Goal: Navigation & Orientation: Find specific page/section

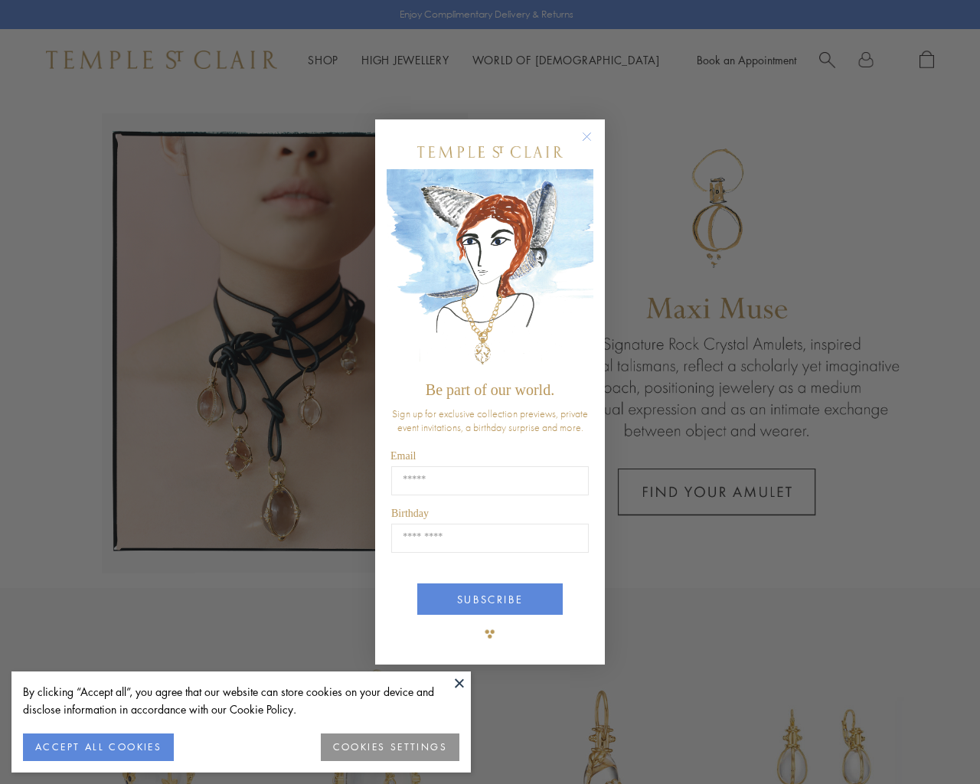
click at [385, 743] on button "COOKIES SETTINGS" at bounding box center [390, 747] width 139 height 28
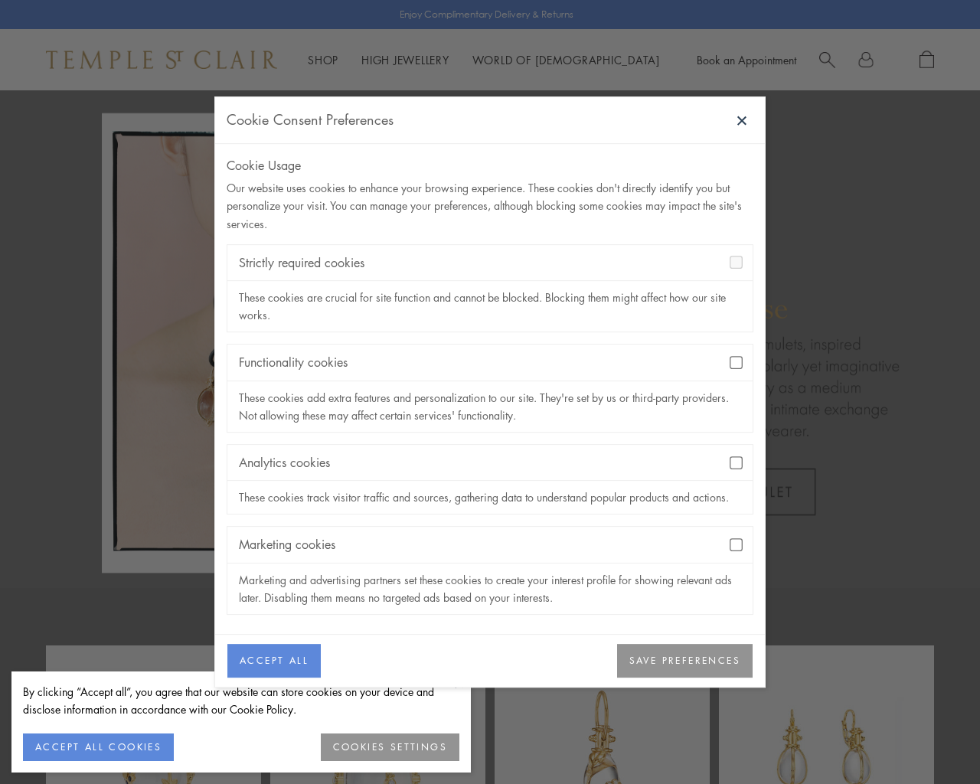
click at [680, 669] on button "SAVE PREFERENCES" at bounding box center [685, 661] width 136 height 34
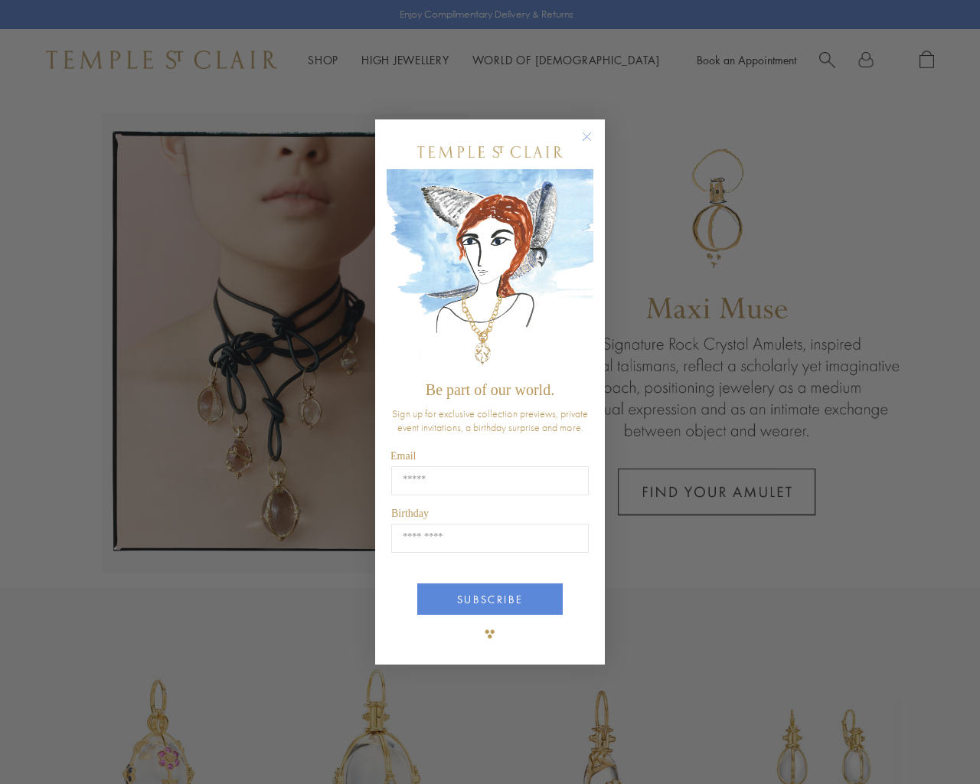
click at [586, 136] on circle "Close dialog" at bounding box center [587, 137] width 18 height 18
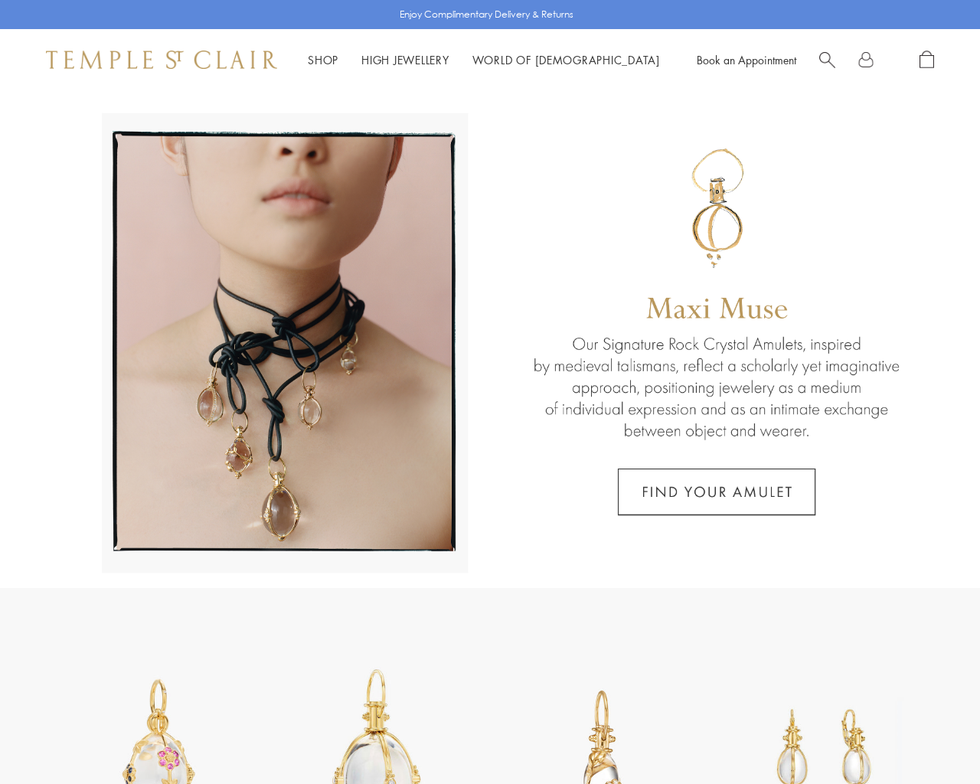
click at [420, 59] on link "High Jewellery High Jewellery" at bounding box center [405, 59] width 88 height 15
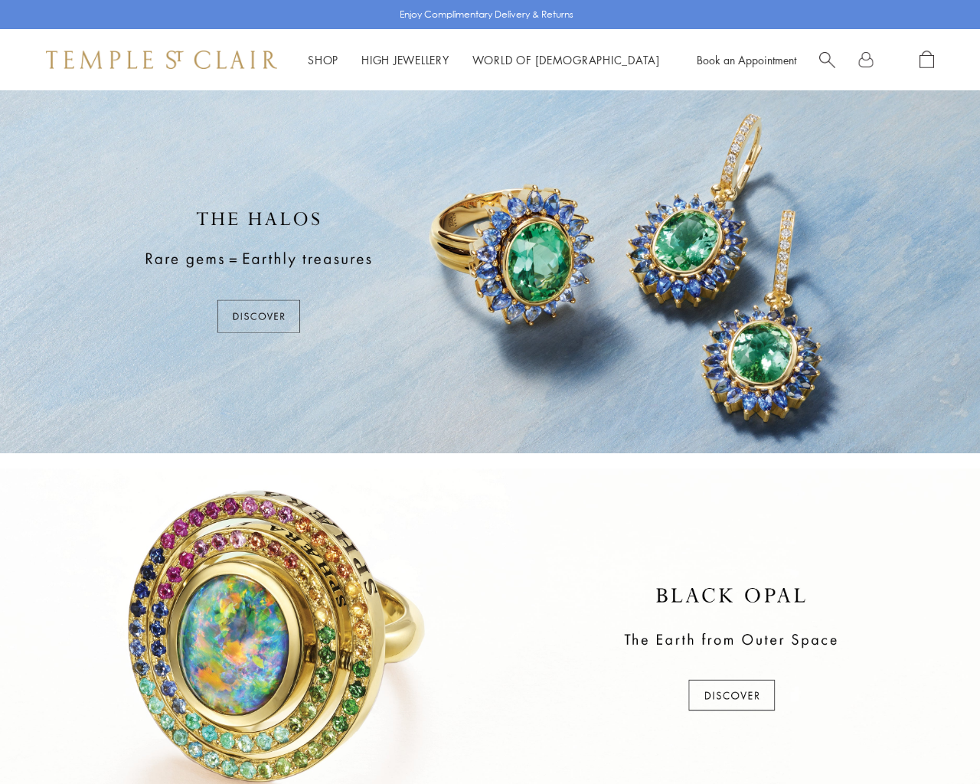
scroll to position [588, 0]
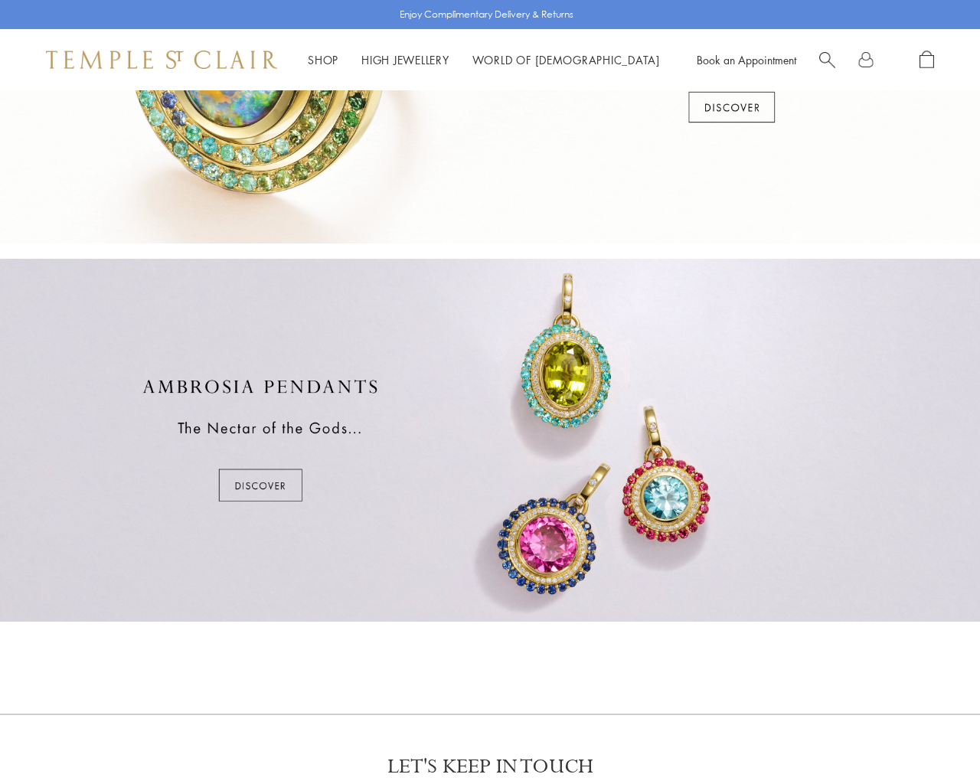
click at [262, 487] on div at bounding box center [490, 440] width 980 height 363
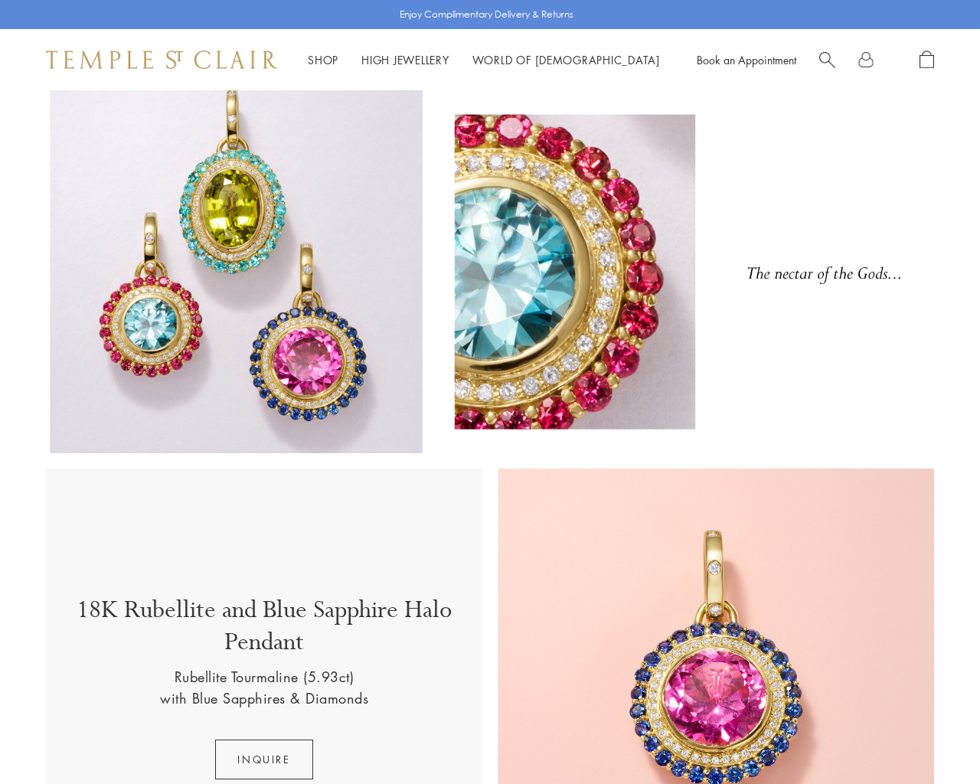
scroll to position [588, 0]
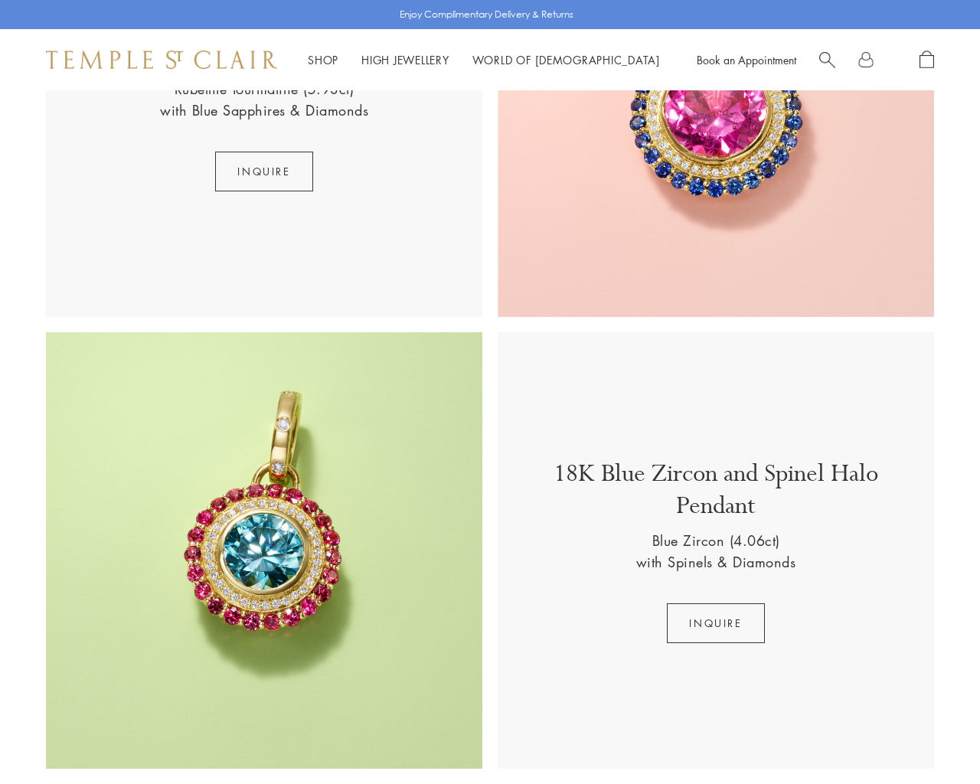
click at [602, 492] on p "18K Blue Zircon and Spinel Halo Pendant" at bounding box center [716, 494] width 406 height 72
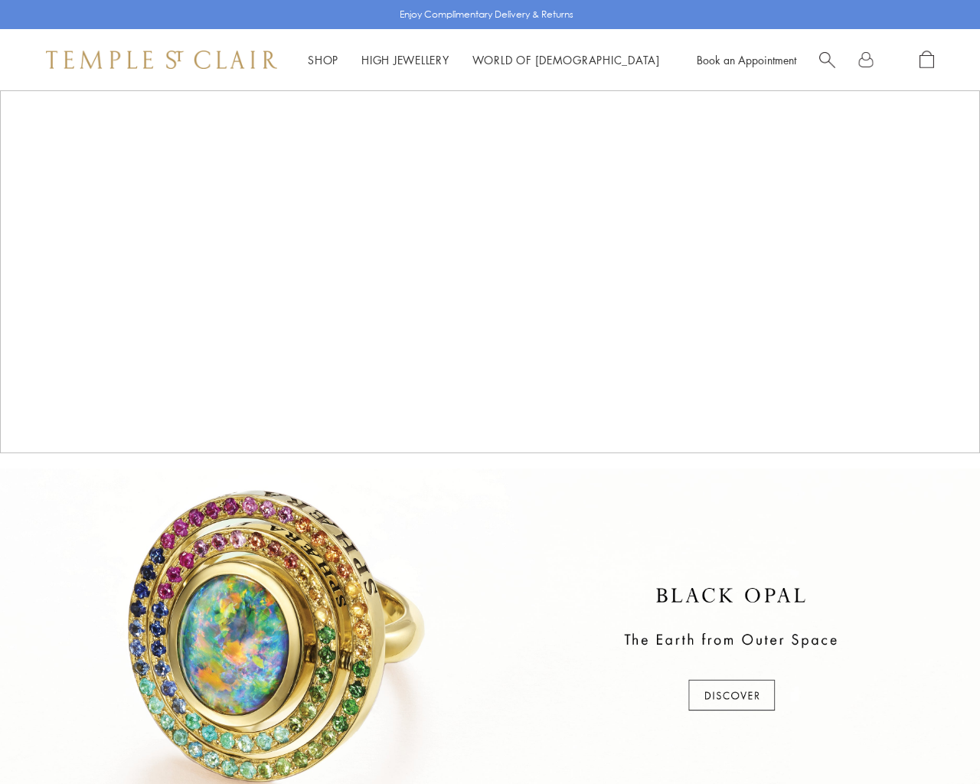
scroll to position [588, 0]
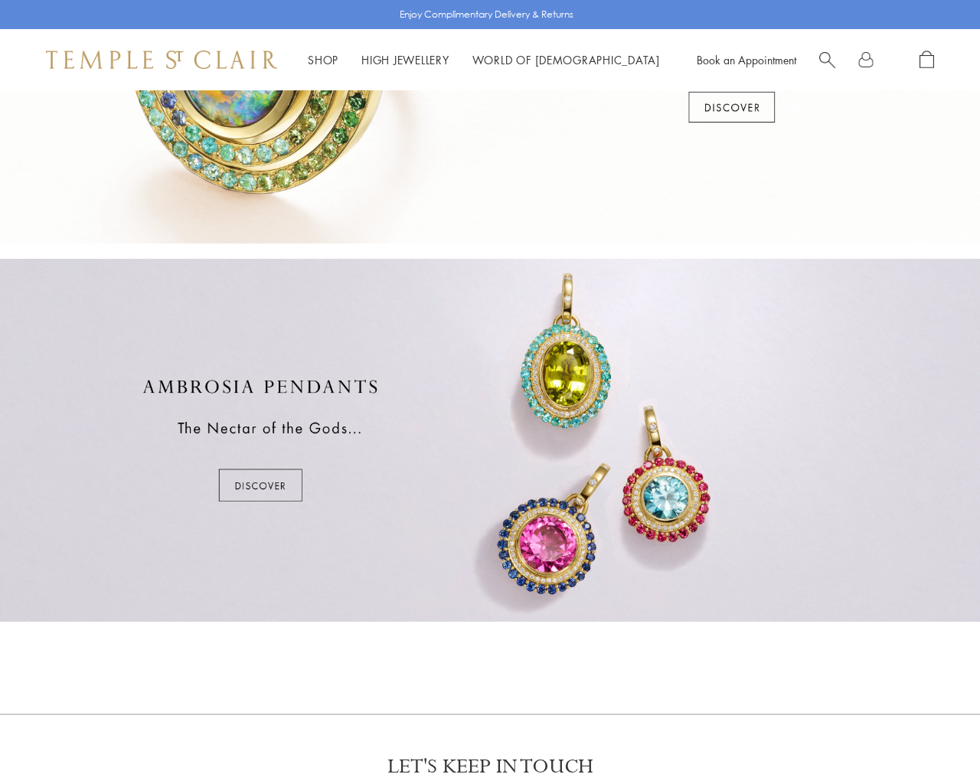
click at [407, 60] on link "High Jewellery High Jewellery" at bounding box center [405, 59] width 88 height 15
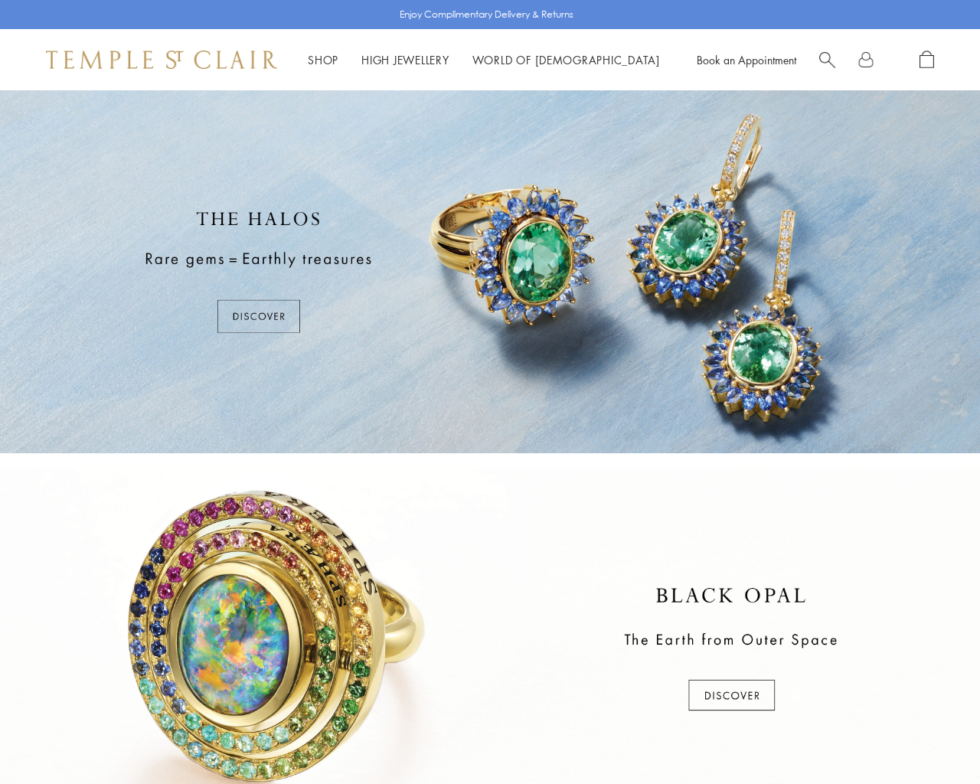
click at [737, 697] on div at bounding box center [490, 650] width 980 height 363
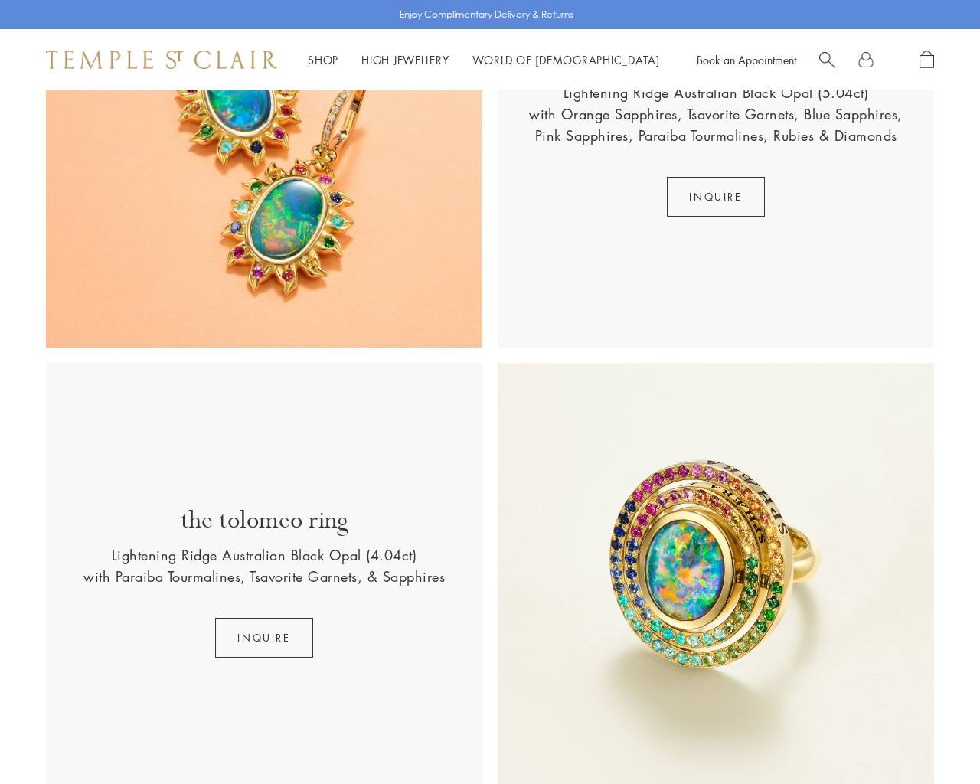
scroll to position [1176, 0]
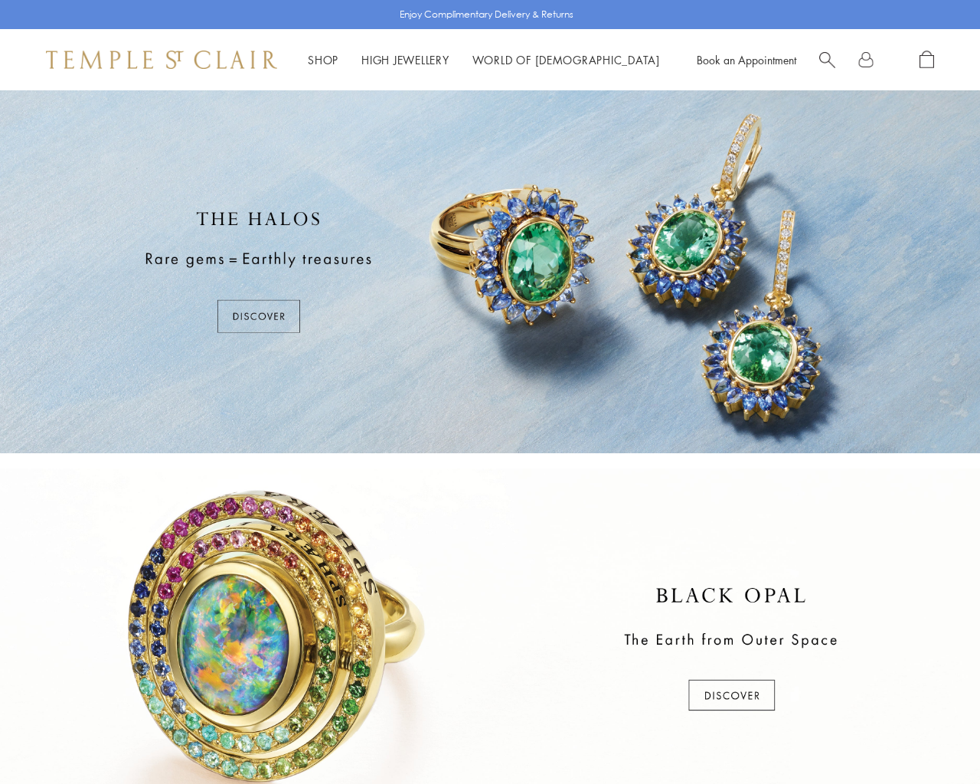
click at [321, 59] on link "Shop Shop" at bounding box center [323, 59] width 31 height 15
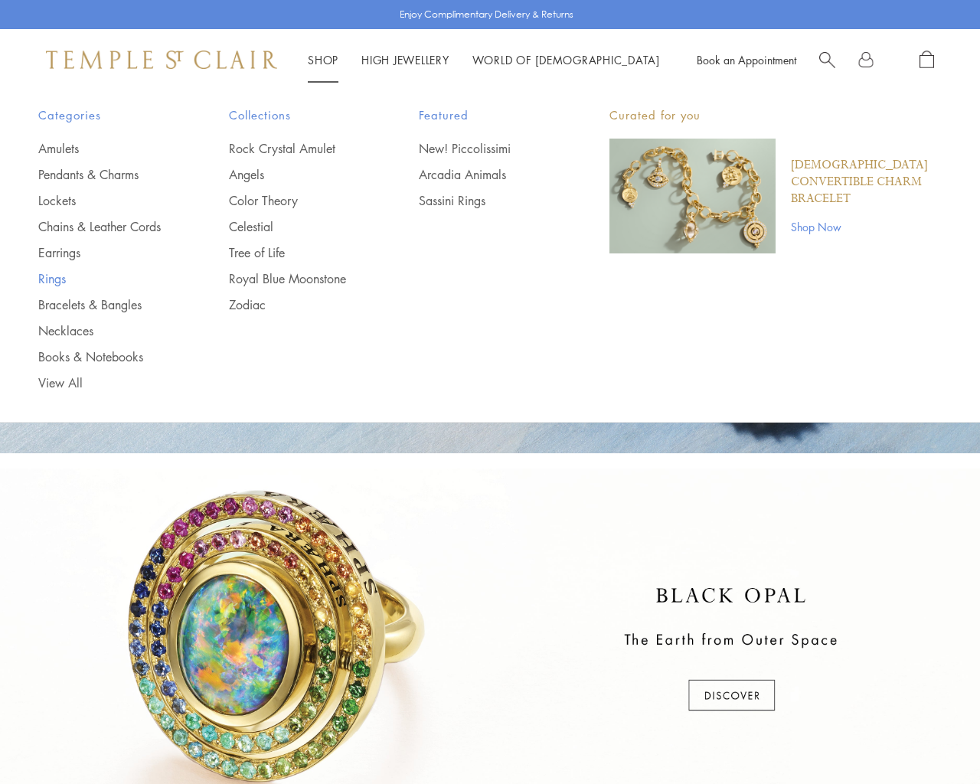
click at [60, 287] on link "Rings" at bounding box center [102, 278] width 129 height 17
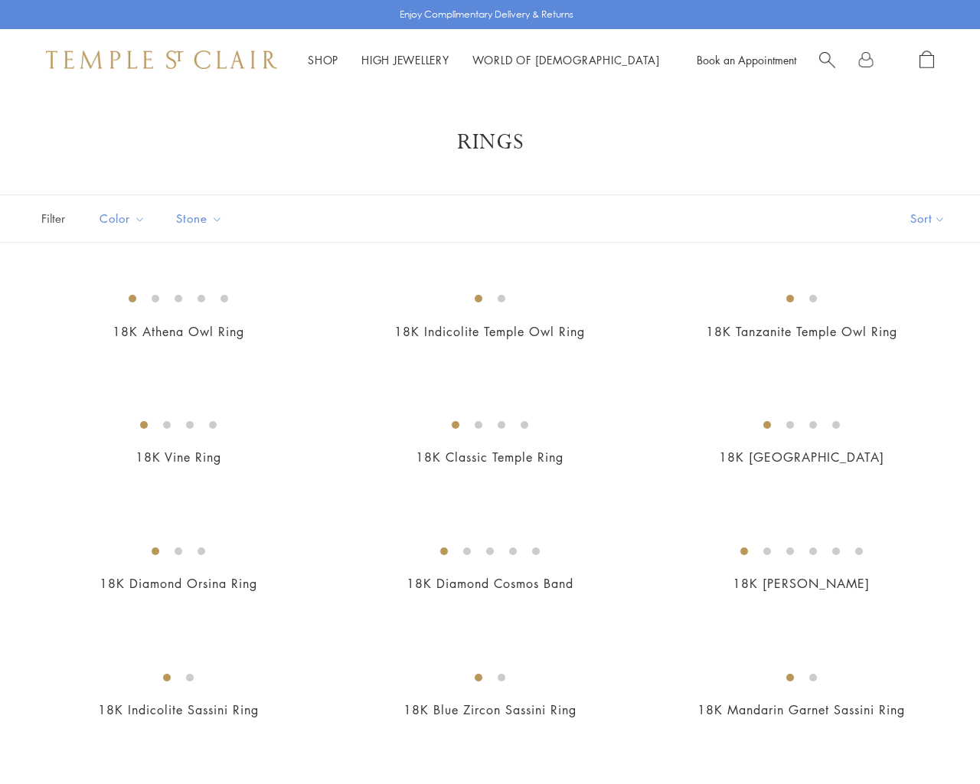
scroll to position [588, 0]
